Goal: Information Seeking & Learning: Find specific fact

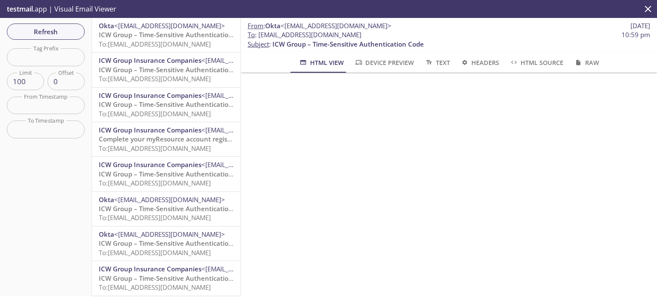
click at [54, 40] on div "Refresh Filters Tag Prefix Tag Prefix Limit 100 Limit Offset 0 Offset From Time…" at bounding box center [46, 157] width 92 height 279
click at [54, 34] on span "Refresh" at bounding box center [46, 31] width 64 height 11
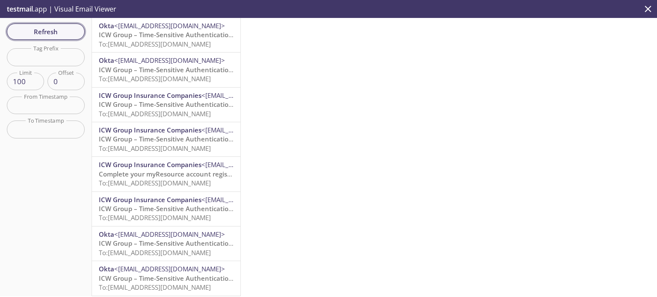
click at [55, 29] on span "Refresh" at bounding box center [46, 31] width 64 height 11
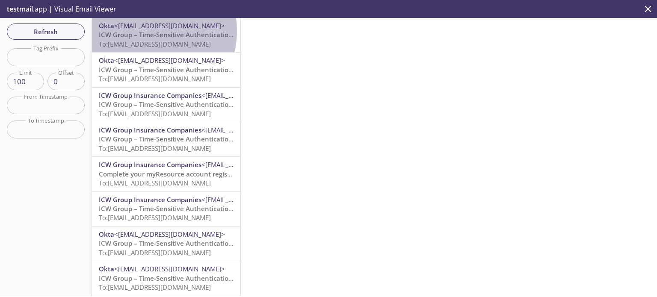
click at [142, 31] on span "ICW Group – Time-Sensitive Authentication Code" at bounding box center [175, 34] width 152 height 9
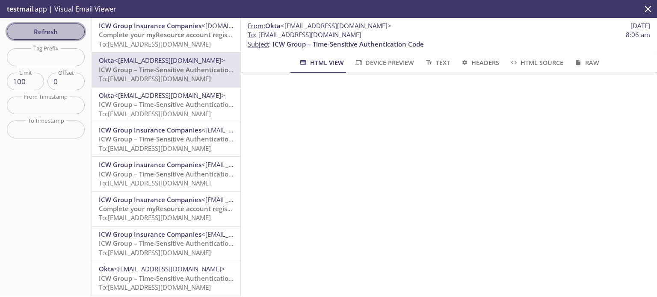
click at [57, 38] on button "Refresh" at bounding box center [46, 32] width 78 height 16
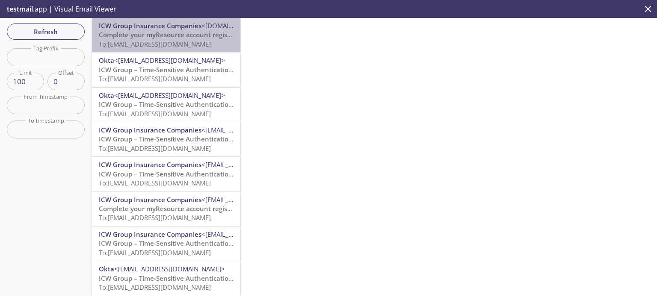
click at [178, 51] on div "ICW Group Insurance Companies <[DOMAIN_NAME][EMAIL_ADDRESS][DOMAIN_NAME]> Compl…" at bounding box center [166, 35] width 149 height 34
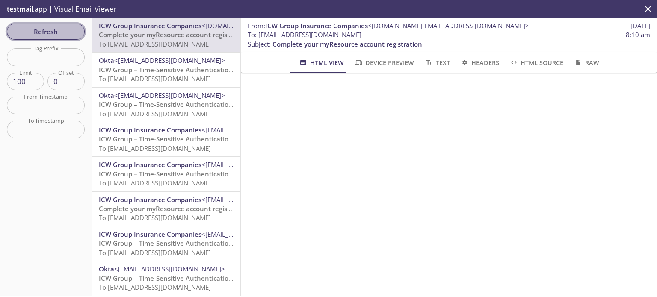
click at [55, 32] on span "Refresh" at bounding box center [46, 31] width 64 height 11
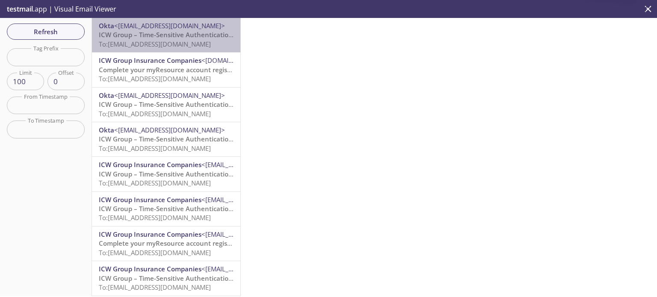
click at [169, 43] on span "To: [EMAIL_ADDRESS][DOMAIN_NAME]" at bounding box center [155, 44] width 112 height 9
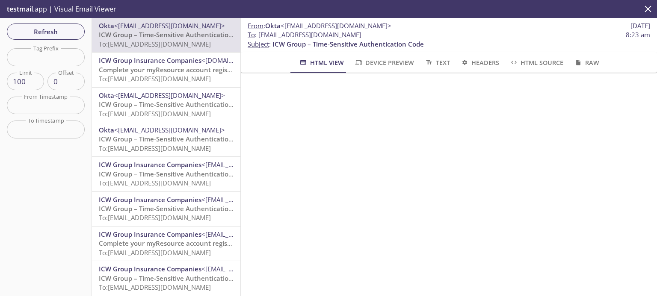
click at [392, 30] on p "From : Okta <[EMAIL_ADDRESS][DOMAIN_NAME]> [DATE]" at bounding box center [449, 25] width 403 height 9
drag, startPoint x: 391, startPoint y: 33, endPoint x: 259, endPoint y: 37, distance: 131.9
click at [259, 37] on span "To : [EMAIL_ADDRESS][DOMAIN_NAME] 8:23 am" at bounding box center [449, 34] width 403 height 9
copy span "[EMAIL_ADDRESS][DOMAIN_NAME]"
click at [56, 30] on span "Refresh" at bounding box center [46, 31] width 64 height 11
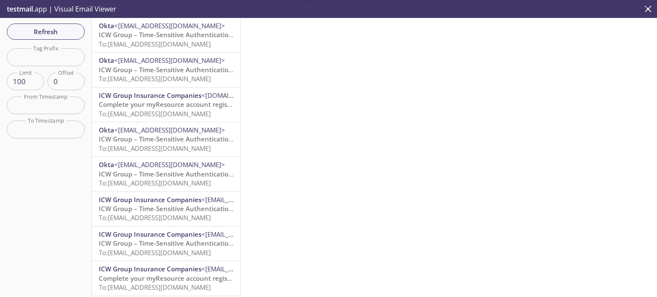
click at [160, 37] on span "ICW Group – Time-Sensitive Authentication Code" at bounding box center [175, 34] width 152 height 9
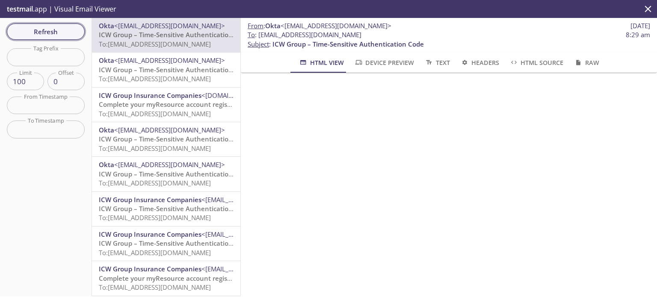
click at [47, 36] on span "Refresh" at bounding box center [46, 31] width 64 height 11
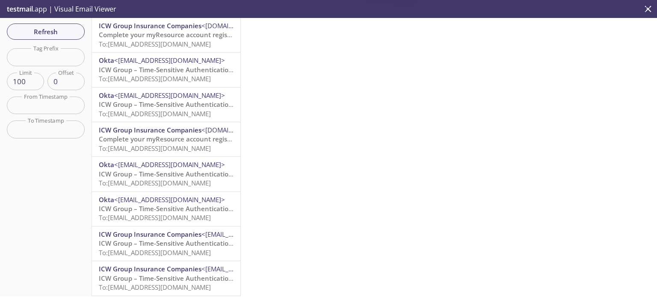
click at [175, 36] on span "Complete your myResource account registration" at bounding box center [174, 34] width 150 height 9
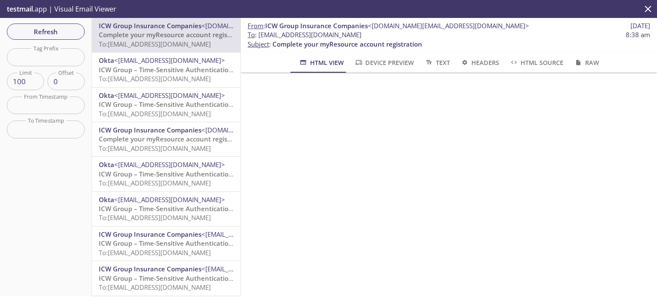
drag, startPoint x: 397, startPoint y: 37, endPoint x: 259, endPoint y: 36, distance: 138.3
click at [259, 36] on span "To : [EMAIL_ADDRESS][DOMAIN_NAME] 8:38 am" at bounding box center [449, 34] width 403 height 9
copy span "[EMAIL_ADDRESS][DOMAIN_NAME]"
click at [52, 32] on span "Refresh" at bounding box center [46, 31] width 64 height 11
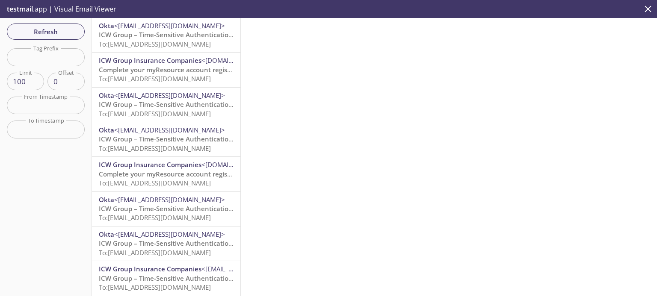
click at [174, 39] on p "ICW Group – Time-Sensitive Authentication Code To: [EMAIL_ADDRESS][DOMAIN_NAME]" at bounding box center [166, 39] width 135 height 18
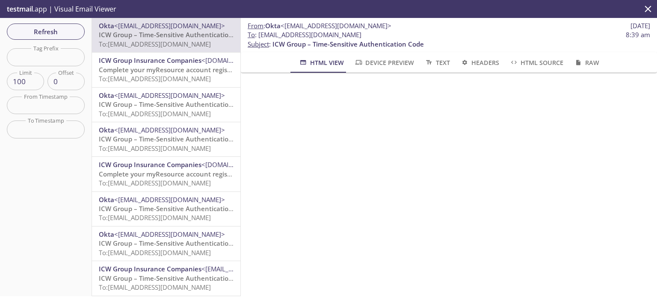
drag, startPoint x: 395, startPoint y: 37, endPoint x: 260, endPoint y: 32, distance: 135.8
click at [260, 32] on span "To : [EMAIL_ADDRESS][DOMAIN_NAME] 8:39 am" at bounding box center [449, 34] width 403 height 9
copy span "[EMAIL_ADDRESS][DOMAIN_NAME]"
click at [38, 30] on span "Refresh" at bounding box center [46, 31] width 64 height 11
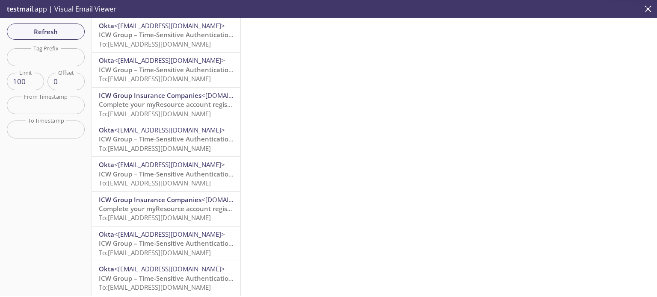
click at [144, 38] on span "ICW Group – Time-Sensitive Authentication Code" at bounding box center [175, 34] width 152 height 9
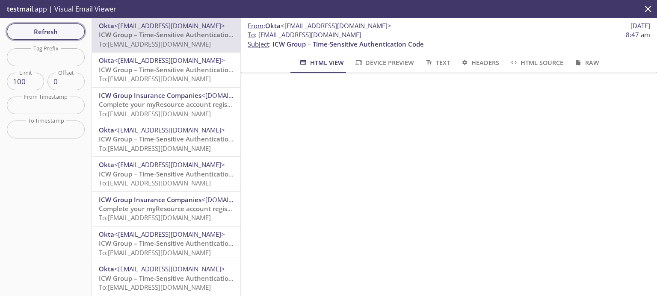
click at [54, 30] on span "Refresh" at bounding box center [46, 31] width 64 height 11
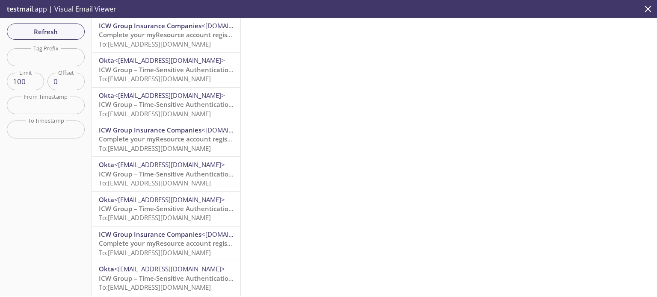
click at [181, 36] on span "Complete your myResource account registration" at bounding box center [174, 34] width 150 height 9
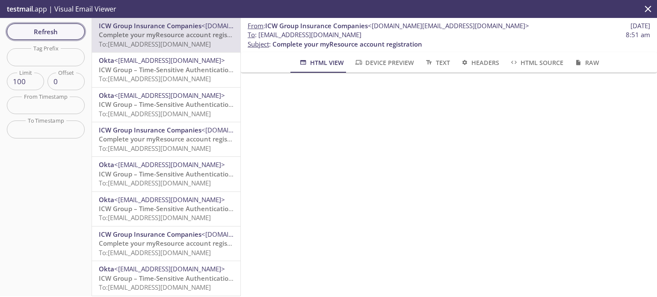
click at [36, 33] on span "Refresh" at bounding box center [46, 31] width 64 height 11
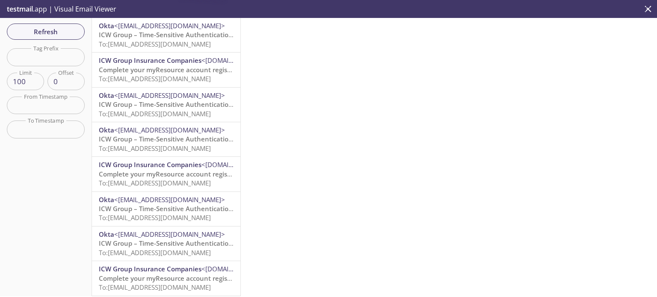
click at [180, 41] on span "To: [EMAIL_ADDRESS][DOMAIN_NAME]" at bounding box center [155, 44] width 112 height 9
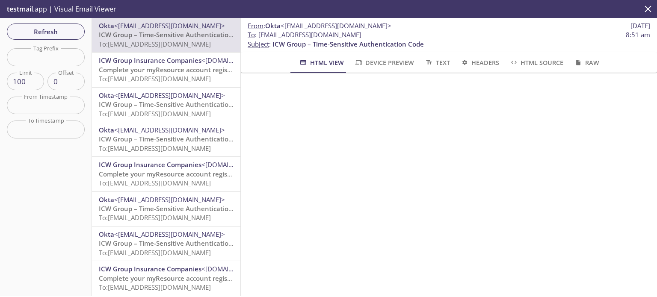
drag, startPoint x: 392, startPoint y: 36, endPoint x: 258, endPoint y: 37, distance: 134.4
click at [258, 37] on span "To : [EMAIL_ADDRESS][DOMAIN_NAME] 8:51 am" at bounding box center [449, 34] width 403 height 9
copy span "[EMAIL_ADDRESS][DOMAIN_NAME]"
click at [362, 33] on span "To : [EMAIL_ADDRESS][DOMAIN_NAME]" at bounding box center [305, 34] width 114 height 9
drag, startPoint x: 395, startPoint y: 35, endPoint x: 259, endPoint y: 38, distance: 136.6
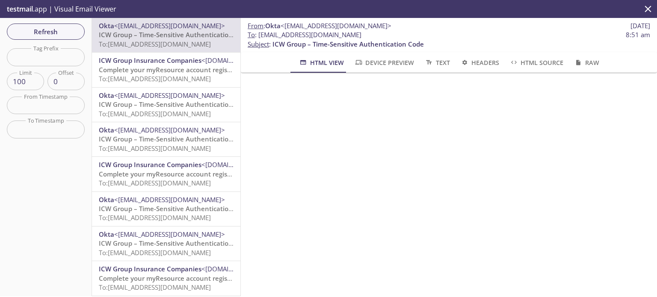
click at [259, 38] on span "To : [EMAIL_ADDRESS][DOMAIN_NAME] 8:51 am" at bounding box center [449, 34] width 403 height 9
copy span "[EMAIL_ADDRESS][DOMAIN_NAME]"
